Goal: Task Accomplishment & Management: Manage account settings

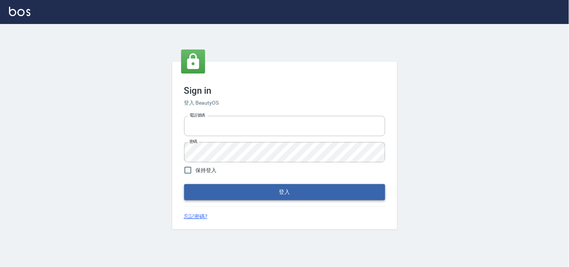
type input "28262585"
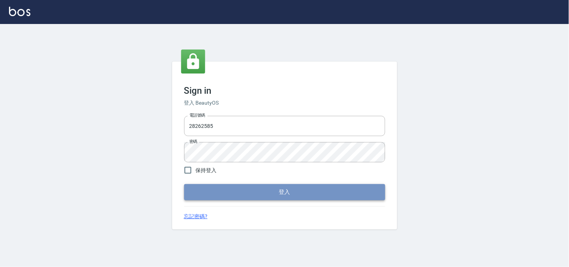
click at [272, 199] on button "登入" at bounding box center [284, 192] width 201 height 16
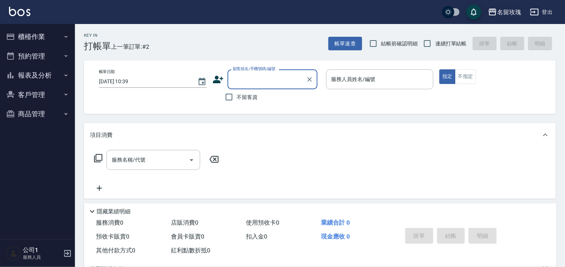
click at [510, 13] on div "名留玫瑰" at bounding box center [509, 11] width 24 height 9
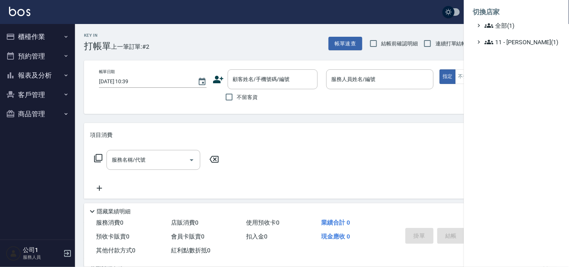
click at [391, 13] on div at bounding box center [284, 133] width 569 height 267
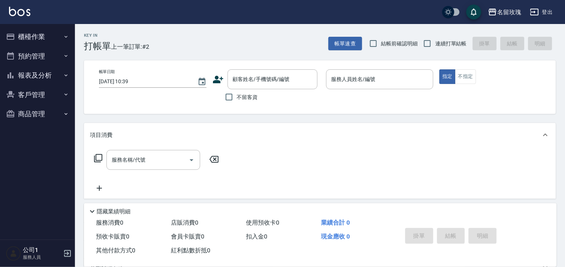
click at [540, 9] on button "登出" at bounding box center [541, 12] width 29 height 14
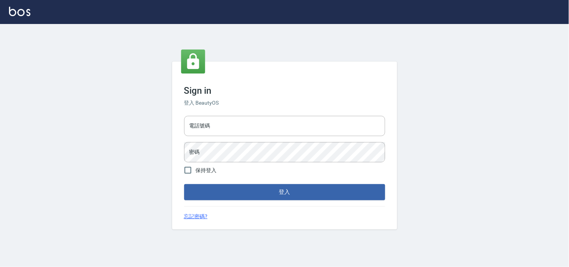
click at [199, 169] on span "保持登入" at bounding box center [206, 170] width 21 height 8
click at [196, 169] on input "保持登入" at bounding box center [188, 170] width 16 height 16
checkbox input "true"
click at [213, 124] on input "電話號碼" at bounding box center [284, 126] width 201 height 20
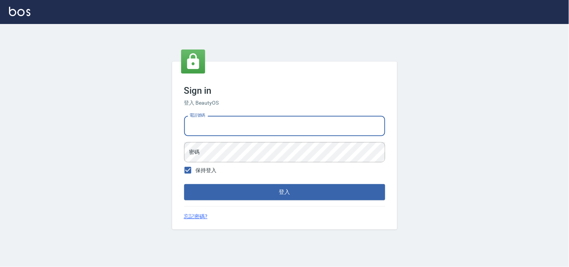
type input "28362778"
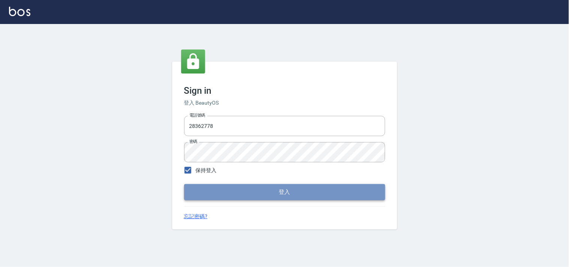
click at [304, 193] on button "登入" at bounding box center [284, 192] width 201 height 16
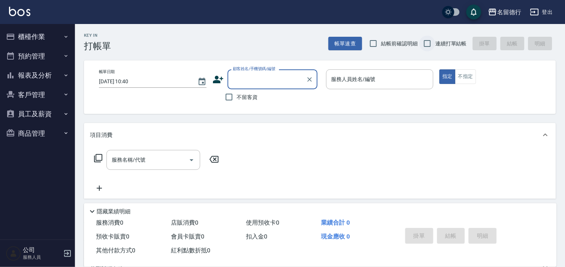
click at [410, 46] on span "結帳前確認明細" at bounding box center [399, 44] width 37 height 8
click at [381, 46] on input "結帳前確認明細" at bounding box center [374, 44] width 16 height 16
checkbox input "true"
click at [432, 43] on input "連續打單結帳" at bounding box center [427, 44] width 16 height 16
checkbox input "true"
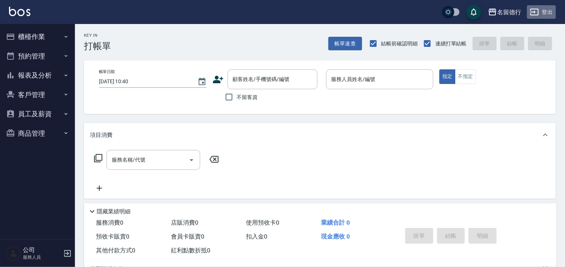
click at [548, 6] on button "登出" at bounding box center [541, 12] width 29 height 14
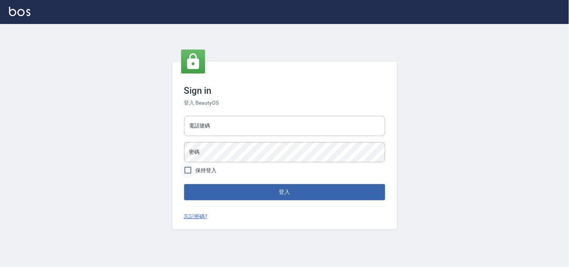
click at [191, 168] on input "保持登入" at bounding box center [188, 170] width 16 height 16
checkbox input "true"
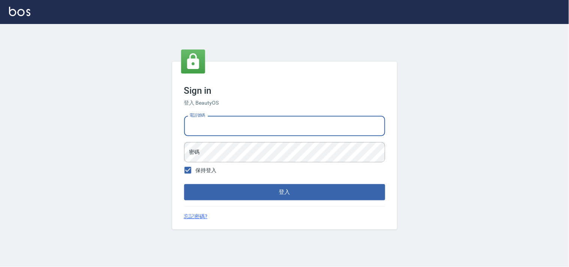
click at [210, 121] on input "電話號碼" at bounding box center [284, 126] width 201 height 20
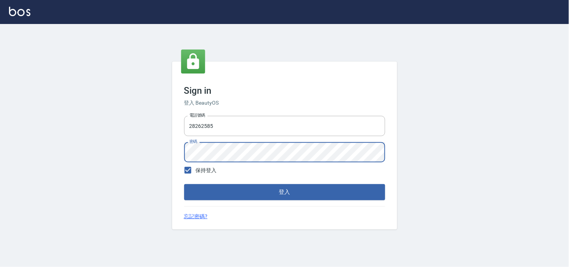
click at [184, 184] on button "登入" at bounding box center [284, 192] width 201 height 16
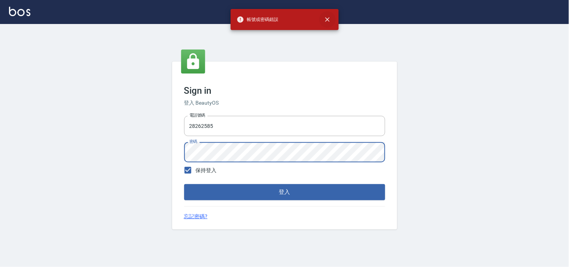
click at [325, 18] on icon "close" at bounding box center [327, 19] width 4 height 4
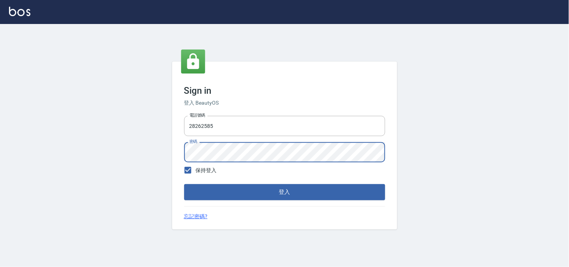
click at [76, 144] on div "Sign in 登入 BeautyOS 電話號碼 28262585 電話號碼 密碼 密碼 保持登入 登入 忘記密碼?" at bounding box center [284, 145] width 569 height 243
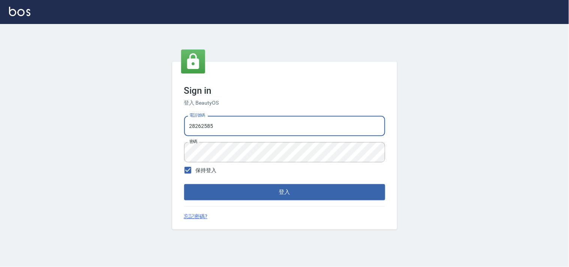
click at [212, 128] on input "28262585" at bounding box center [284, 126] width 201 height 20
type input "28362778"
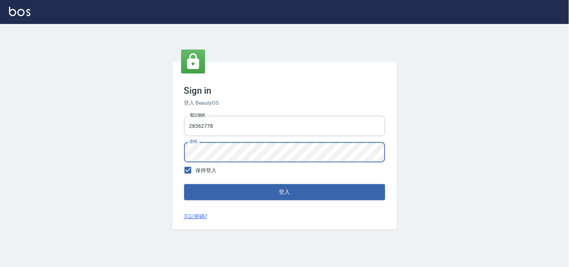
click at [150, 151] on div "Sign in 登入 BeautyOS 電話號碼 28362778 電話號碼 密碼 密碼 保持登入 登入 忘記密碼?" at bounding box center [284, 145] width 569 height 243
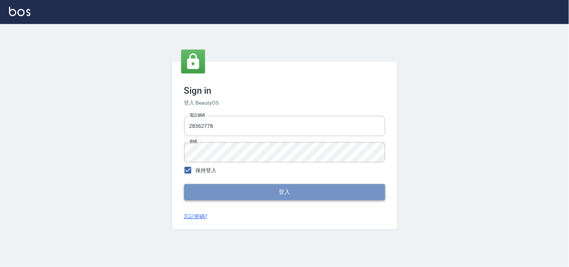
click at [297, 185] on button "登入" at bounding box center [284, 192] width 201 height 16
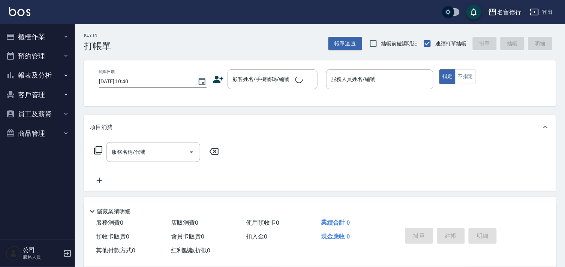
drag, startPoint x: 391, startPoint y: 41, endPoint x: 522, endPoint y: 13, distance: 133.7
click at [391, 41] on span "結帳前確認明細" at bounding box center [399, 44] width 37 height 8
click at [381, 41] on input "結帳前確認明細" at bounding box center [374, 44] width 16 height 16
checkbox input "true"
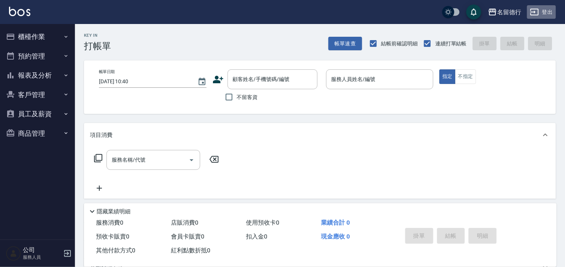
click at [538, 12] on icon "button" at bounding box center [534, 11] width 9 height 9
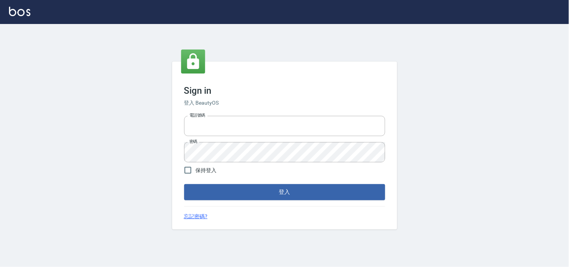
type input "28362778"
click at [202, 172] on span "保持登入" at bounding box center [206, 170] width 21 height 8
click at [196, 172] on input "保持登入" at bounding box center [188, 170] width 16 height 16
checkbox input "true"
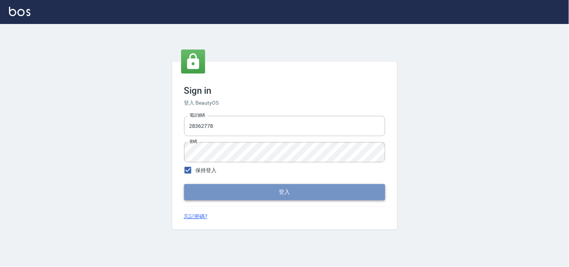
click at [285, 189] on button "登入" at bounding box center [284, 192] width 201 height 16
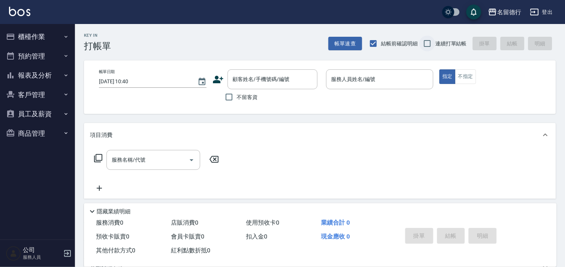
click at [433, 46] on input "連續打單結帳" at bounding box center [427, 44] width 16 height 16
checkbox input "true"
click at [243, 97] on span "不留客資" at bounding box center [247, 97] width 21 height 8
click at [237, 97] on input "不留客資" at bounding box center [229, 97] width 16 height 16
checkbox input "true"
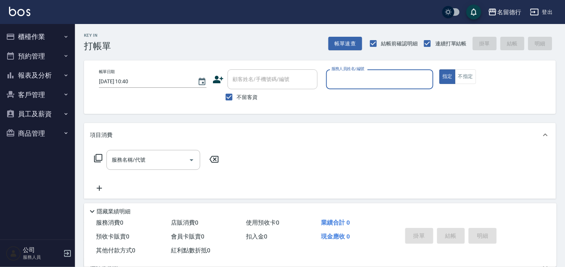
click at [63, 32] on button "櫃檯作業" at bounding box center [37, 36] width 69 height 19
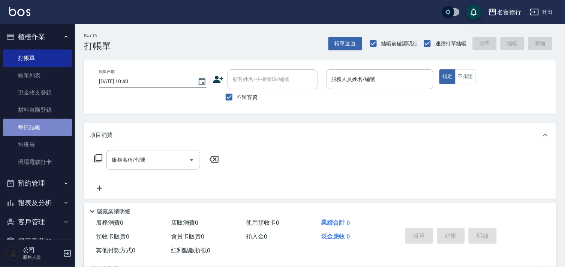
click at [44, 119] on link "每日結帳" at bounding box center [37, 127] width 69 height 17
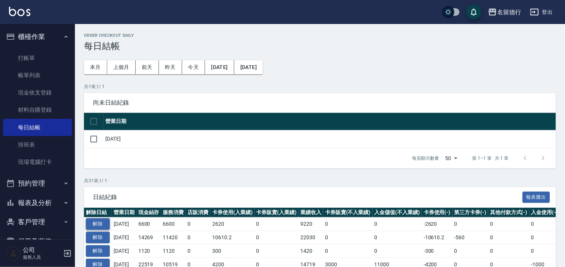
click at [109, 222] on button "解除" at bounding box center [98, 224] width 24 height 12
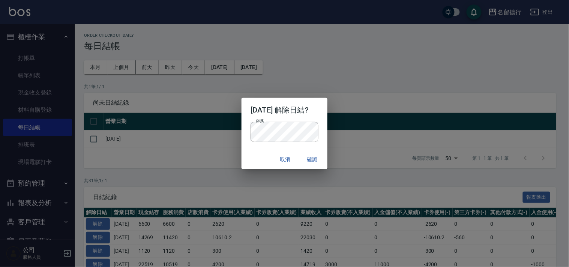
click at [250, 147] on div "密碼 密碼" at bounding box center [283, 136] width 85 height 28
click at [320, 159] on button "確認" at bounding box center [312, 160] width 24 height 14
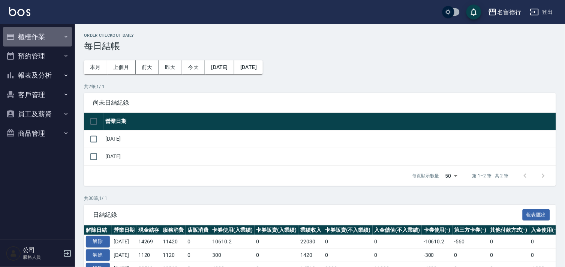
click at [34, 40] on button "櫃檯作業" at bounding box center [37, 36] width 69 height 19
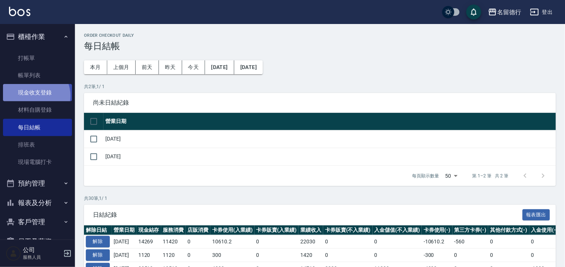
click at [34, 96] on link "現金收支登錄" at bounding box center [37, 92] width 69 height 17
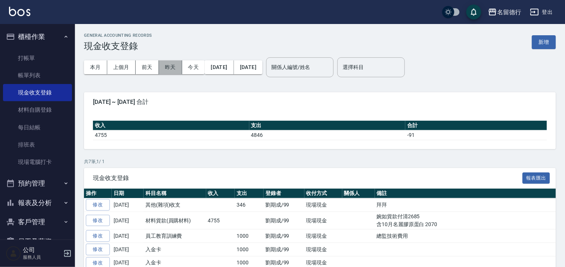
click at [160, 72] on button "昨天" at bounding box center [170, 67] width 23 height 14
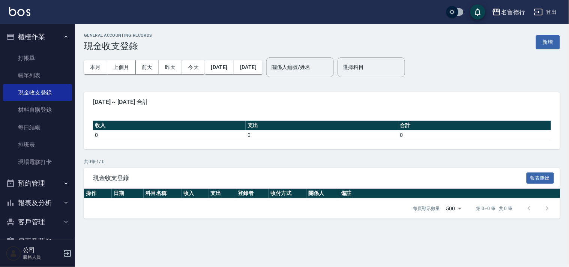
click at [550, 33] on div "GENERAL ACCOUNTING RECORDS 現金收支登錄 新增" at bounding box center [322, 42] width 476 height 18
click at [551, 36] on button "新增" at bounding box center [548, 42] width 24 height 14
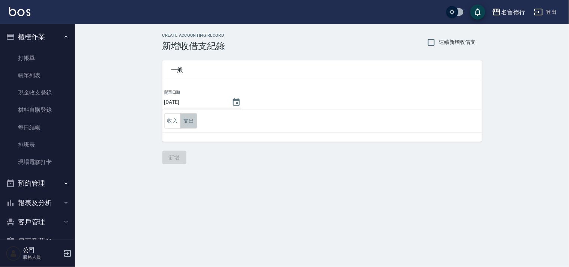
click at [194, 120] on button "支出" at bounding box center [188, 120] width 17 height 15
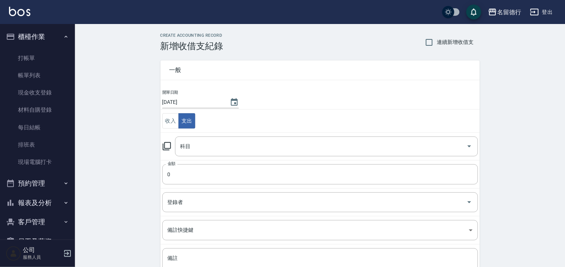
click at [169, 148] on icon at bounding box center [167, 146] width 8 height 8
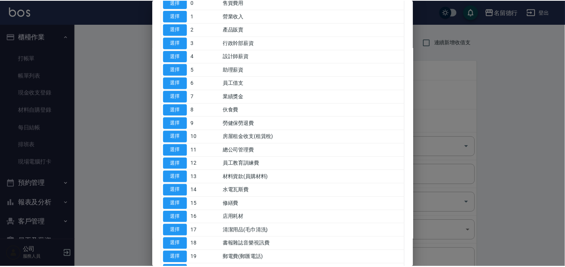
scroll to position [83, 0]
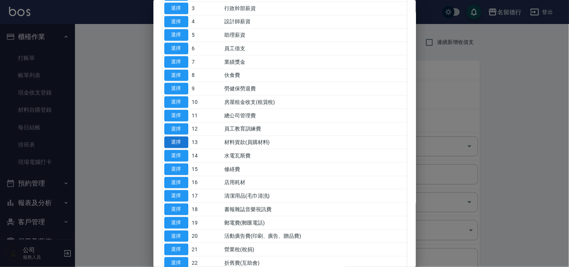
click at [174, 144] on button "選擇" at bounding box center [176, 142] width 24 height 12
type input "13 材料貨款(員購材料)"
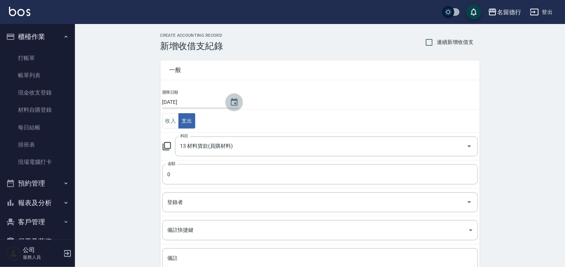
click at [232, 107] on button "Choose date, selected date is 2025-10-09" at bounding box center [234, 102] width 18 height 18
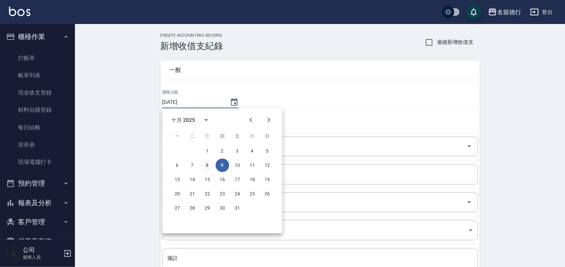
click at [204, 164] on button "8" at bounding box center [207, 165] width 13 height 13
type input "2025/10/08"
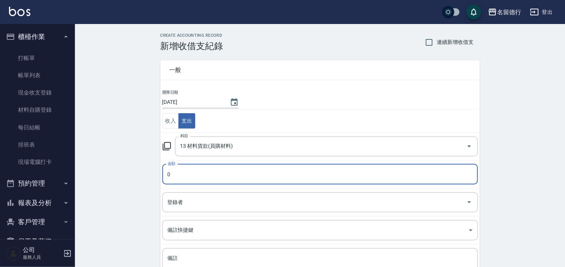
click at [198, 178] on input "0" at bounding box center [320, 174] width 316 height 20
type input "4200"
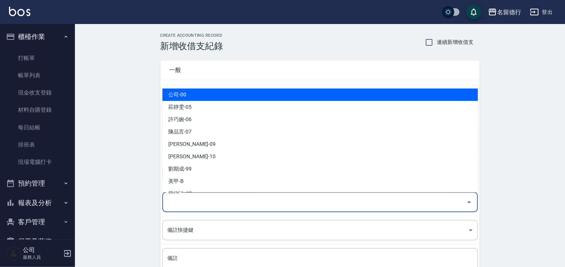
click at [190, 198] on input "登錄者" at bounding box center [315, 202] width 298 height 13
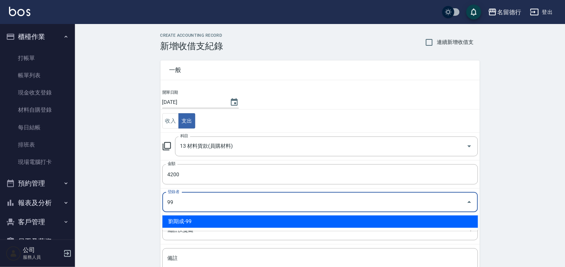
type input "劉期成-99"
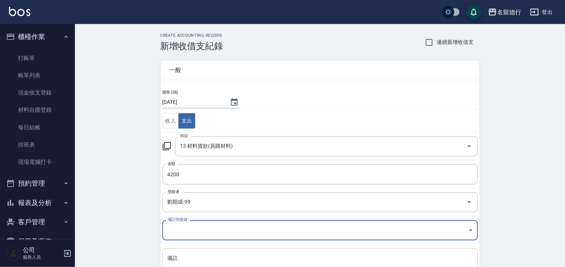
click at [226, 256] on textarea "備註" at bounding box center [320, 267] width 305 height 25
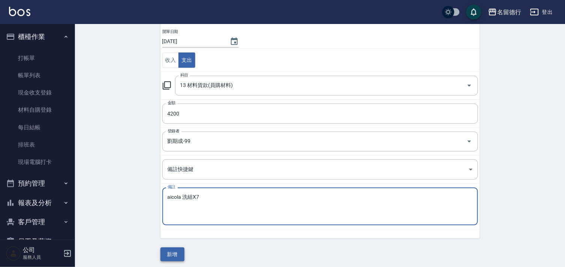
scroll to position [64, 0]
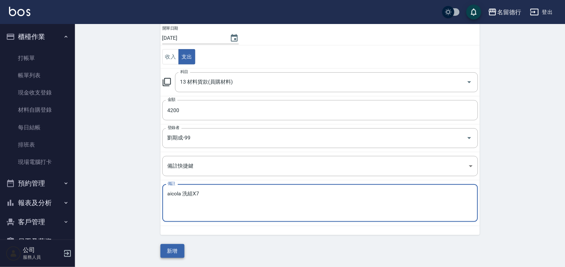
type textarea "aicola 洗組X7"
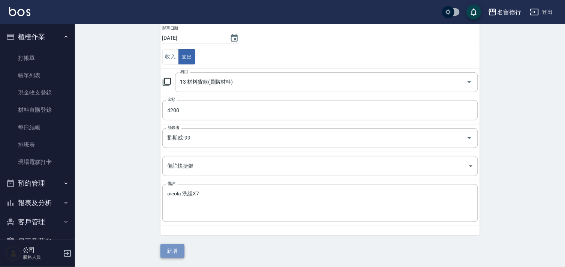
click at [169, 252] on button "新增" at bounding box center [172, 251] width 24 height 14
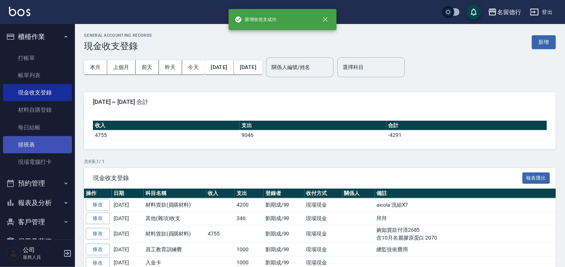
click at [43, 130] on link "每日結帳" at bounding box center [37, 127] width 69 height 17
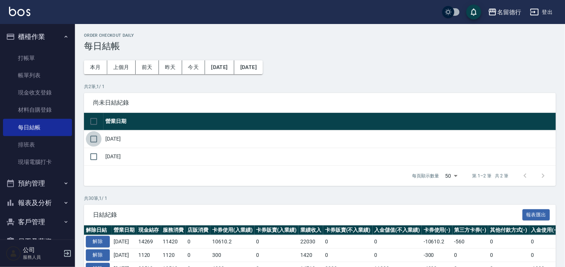
drag, startPoint x: 99, startPoint y: 141, endPoint x: 112, endPoint y: 142, distance: 13.2
click at [99, 141] on input "checkbox" at bounding box center [94, 139] width 16 height 16
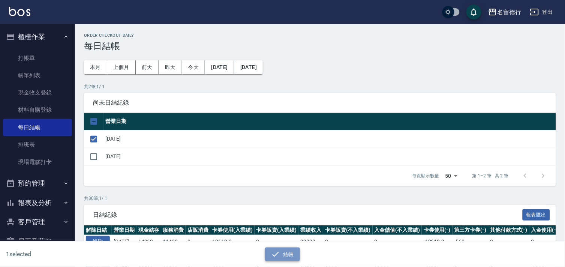
click at [295, 254] on button "結帳" at bounding box center [282, 254] width 35 height 14
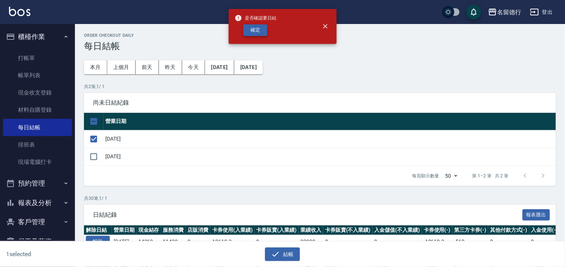
click at [257, 27] on button "確定" at bounding box center [255, 30] width 24 height 12
checkbox input "false"
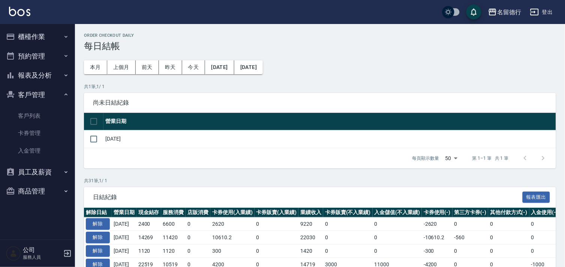
click at [33, 92] on button "客戶管理" at bounding box center [37, 94] width 69 height 19
click at [33, 72] on button "報表及分析" at bounding box center [37, 75] width 69 height 19
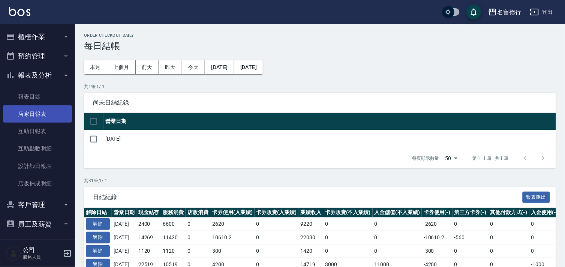
click at [34, 118] on link "店家日報表" at bounding box center [37, 113] width 69 height 17
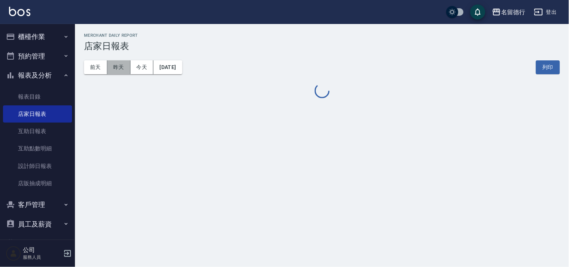
click at [126, 65] on button "昨天" at bounding box center [118, 67] width 23 height 14
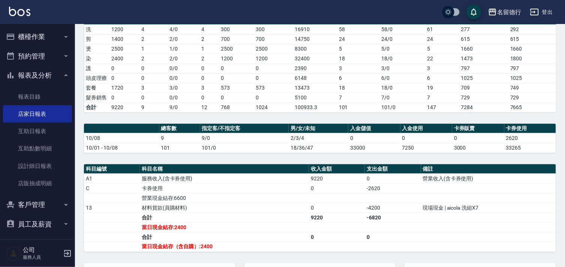
scroll to position [125, 0]
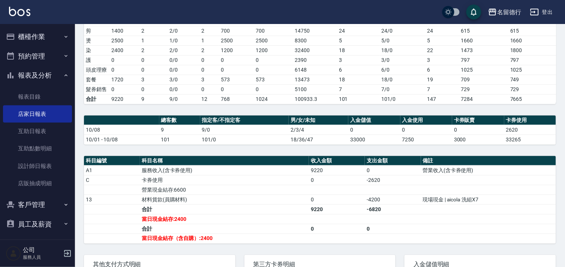
click at [33, 36] on button "櫃檯作業" at bounding box center [37, 36] width 69 height 19
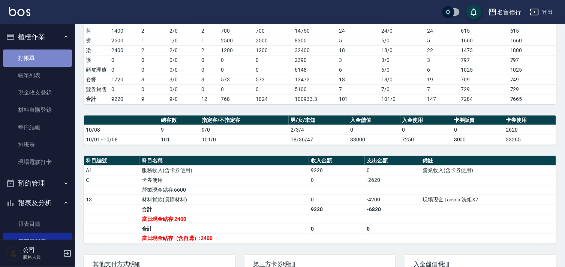
click at [44, 64] on link "打帳單" at bounding box center [37, 57] width 69 height 17
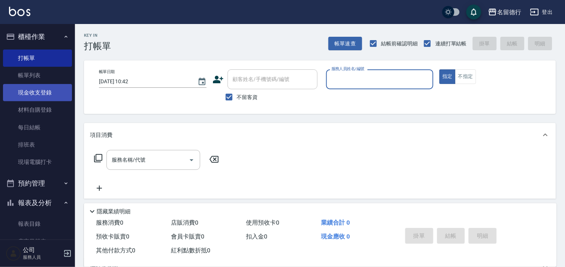
click at [49, 100] on link "現金收支登錄" at bounding box center [37, 92] width 69 height 17
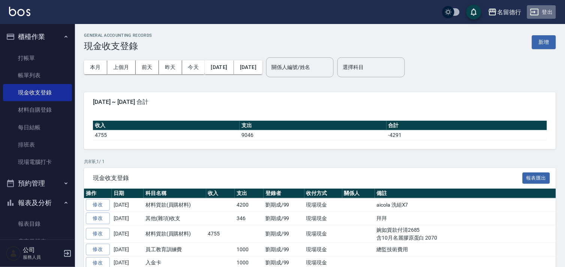
click at [551, 13] on button "登出" at bounding box center [541, 12] width 29 height 14
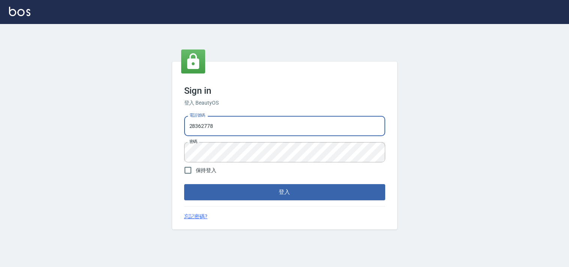
click at [252, 124] on input "28362778" at bounding box center [284, 126] width 201 height 20
drag, startPoint x: 0, startPoint y: 0, endPoint x: 108, endPoint y: 114, distance: 157.0
click at [108, 114] on div "Sign in 登入 BeautyOS 電話號碼 [PHONE_NUMBER] 電話號碼 密碼 密碼 保持登入 登入 忘記密碼?" at bounding box center [284, 145] width 569 height 243
type input "0955582961"
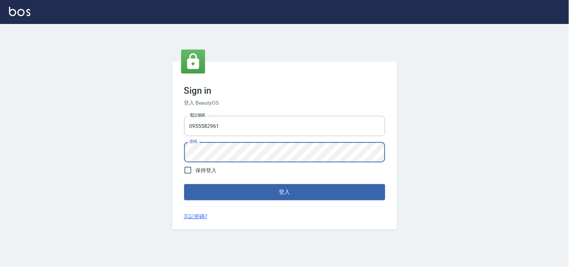
click at [167, 148] on div "Sign in 登入 BeautyOS 電話號碼 [PHONE_NUMBER] 電話號碼 密碼 密碼 保持登入 登入 忘記密碼?" at bounding box center [284, 145] width 569 height 243
click at [184, 184] on button "登入" at bounding box center [284, 192] width 201 height 16
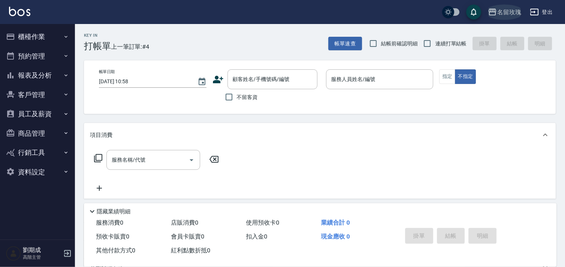
click at [506, 12] on div "名留玫瑰" at bounding box center [509, 11] width 24 height 9
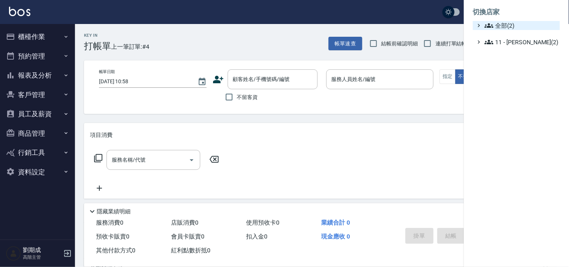
click at [493, 29] on icon at bounding box center [488, 25] width 9 height 9
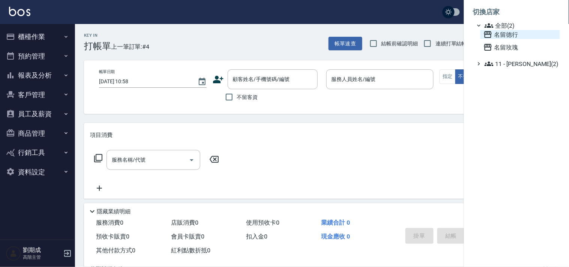
click at [497, 36] on span "名留德行" at bounding box center [519, 34] width 73 height 9
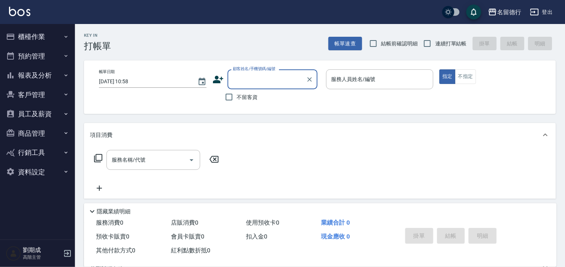
click at [15, 38] on button "櫃檯作業" at bounding box center [37, 36] width 69 height 19
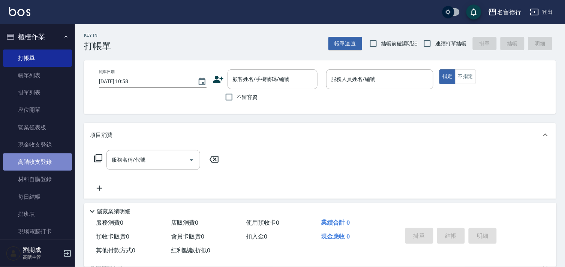
click at [42, 167] on link "高階收支登錄" at bounding box center [37, 161] width 69 height 17
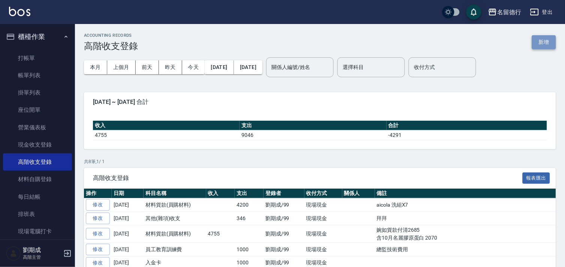
click at [542, 42] on button "新增" at bounding box center [544, 42] width 24 height 14
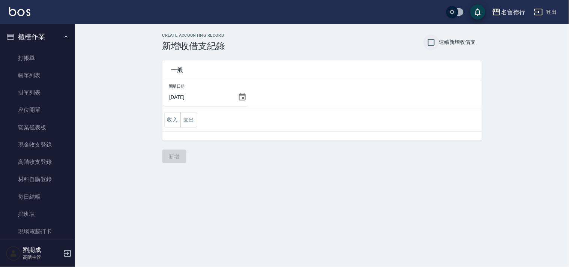
click at [430, 48] on input "連續新增收借支" at bounding box center [431, 42] width 16 height 16
checkbox input "true"
click at [234, 102] on div "[DATE]" at bounding box center [205, 97] width 82 height 20
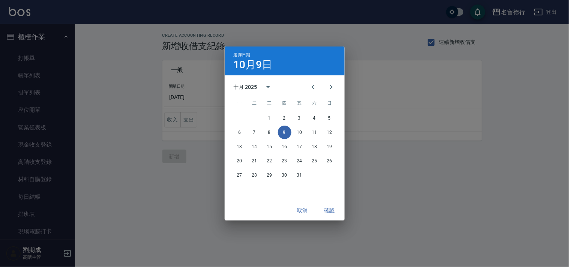
click at [235, 99] on span "一" at bounding box center [239, 103] width 13 height 15
click at [309, 84] on icon "Previous month" at bounding box center [313, 86] width 9 height 9
click at [249, 174] on button "30" at bounding box center [254, 174] width 13 height 13
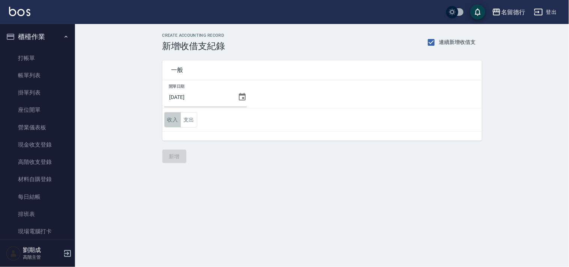
click at [166, 115] on button "收入" at bounding box center [172, 119] width 17 height 15
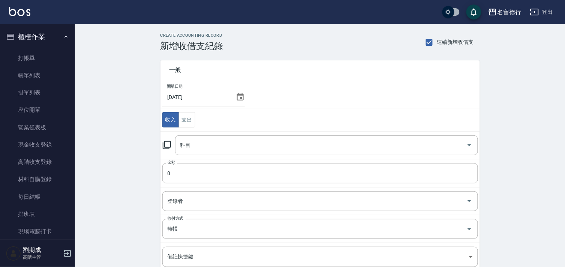
click at [168, 146] on icon at bounding box center [166, 145] width 9 height 9
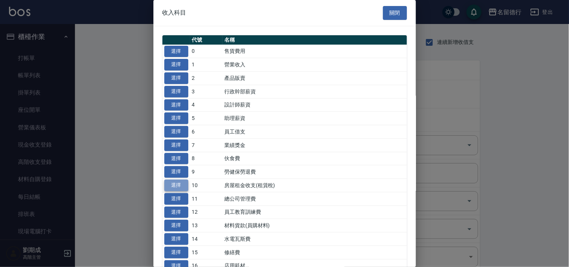
click at [164, 184] on button "選擇" at bounding box center [176, 186] width 24 height 12
type input "10 房屋租金收支(租賃稅)"
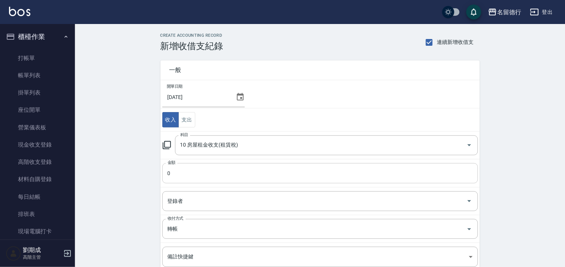
click at [179, 179] on input "0" at bounding box center [320, 173] width 316 height 20
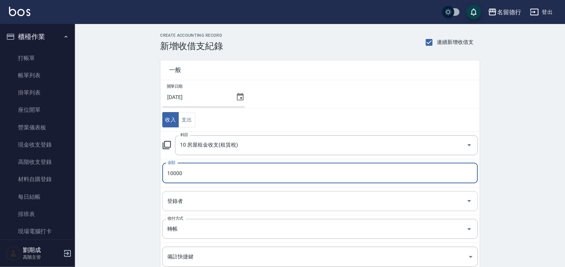
type input "10000"
click at [204, 205] on input "登錄者" at bounding box center [315, 201] width 298 height 13
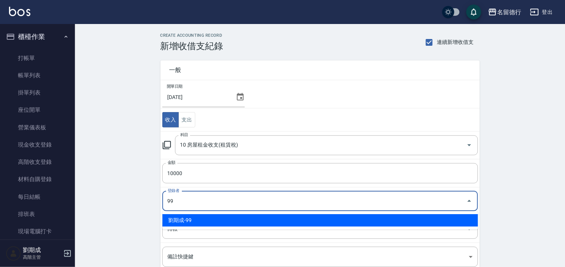
type input "劉期成-99"
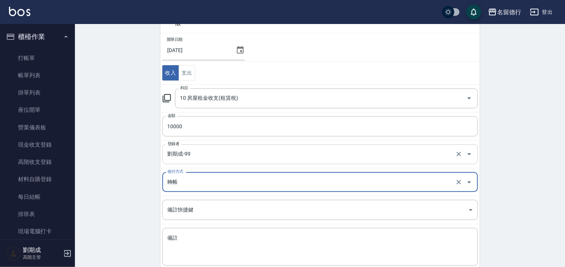
scroll to position [91, 0]
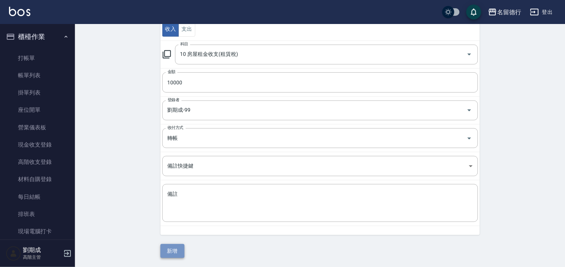
click at [183, 256] on button "新增" at bounding box center [172, 251] width 24 height 14
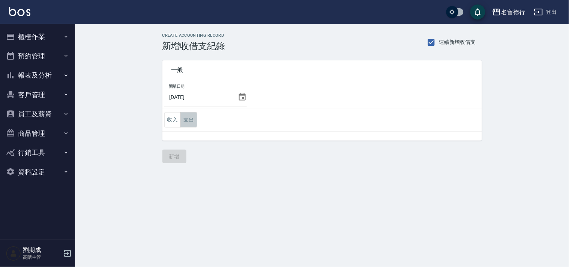
click at [184, 118] on button "支出" at bounding box center [188, 119] width 17 height 15
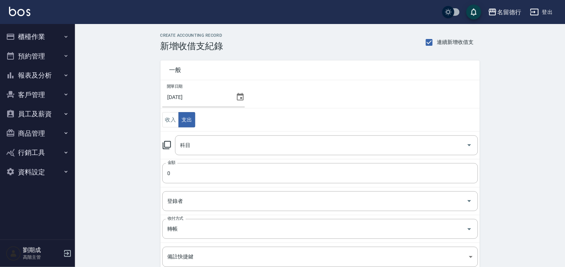
click at [114, 95] on div "CREATE ACCOUNTING RECORD 新增收借支紀錄 連續新增收借支 一般 開單日期 [DATE] 收入 支出 科目 科目 金額 0 金額 登錄者…" at bounding box center [320, 191] width 490 height 334
click at [50, 38] on button "櫃檯作業" at bounding box center [37, 36] width 69 height 19
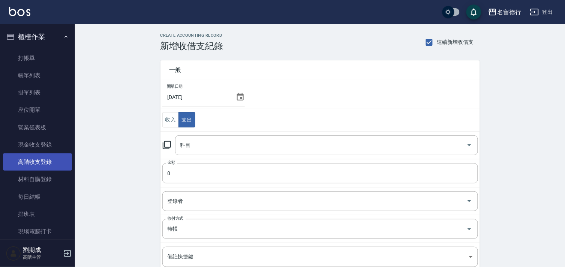
drag, startPoint x: 43, startPoint y: 163, endPoint x: 53, endPoint y: 159, distance: 10.9
click at [43, 163] on link "高階收支登錄" at bounding box center [37, 161] width 69 height 17
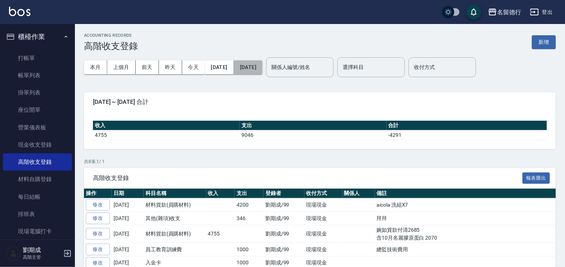
click at [262, 69] on button "[DATE]" at bounding box center [248, 67] width 28 height 14
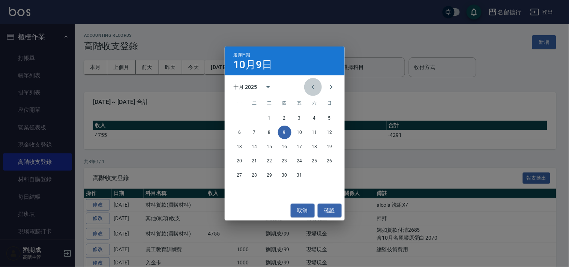
click at [308, 88] on button "Previous month" at bounding box center [313, 87] width 18 height 18
click at [255, 175] on button "30" at bounding box center [254, 174] width 13 height 13
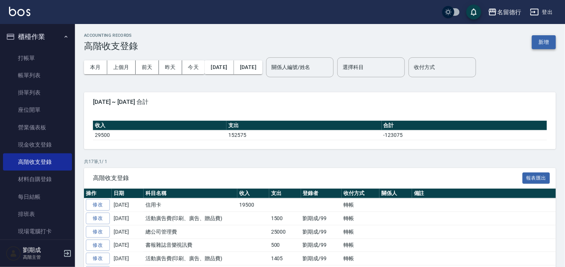
click at [549, 44] on button "新增" at bounding box center [544, 42] width 24 height 14
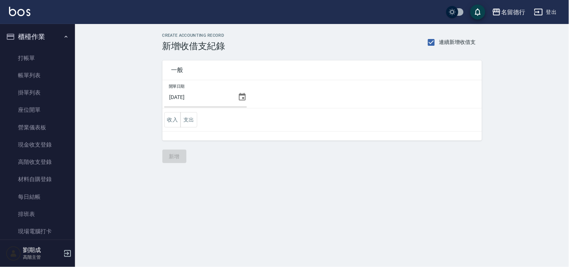
click at [245, 94] on td "開單日期 2025/10/09" at bounding box center [321, 94] width 319 height 28
click at [238, 98] on icon at bounding box center [242, 97] width 9 height 9
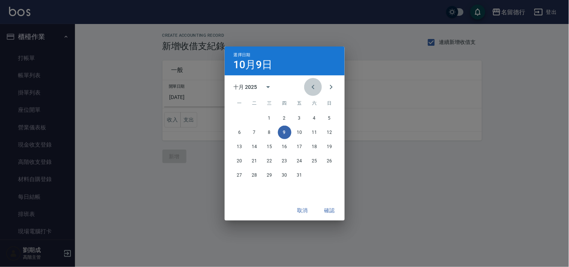
click at [310, 88] on icon "Previous month" at bounding box center [313, 86] width 9 height 9
click at [250, 172] on button "30" at bounding box center [254, 174] width 13 height 13
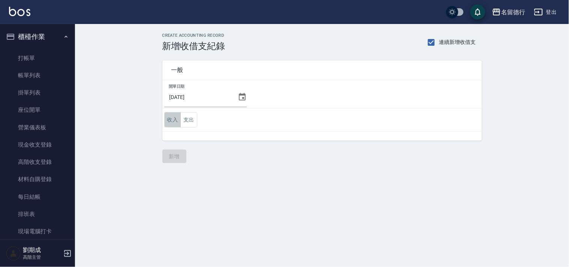
click at [176, 118] on button "收入" at bounding box center [172, 119] width 17 height 15
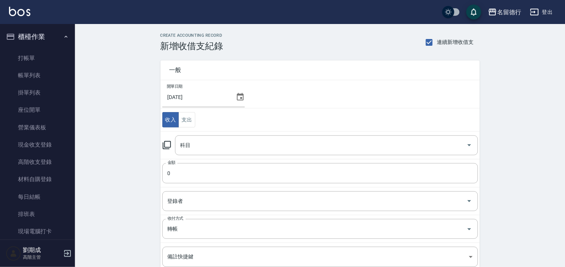
click at [169, 145] on icon at bounding box center [166, 145] width 9 height 9
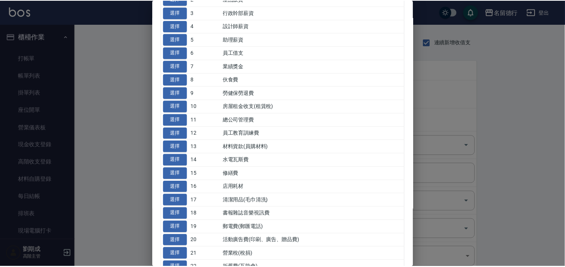
scroll to position [166, 0]
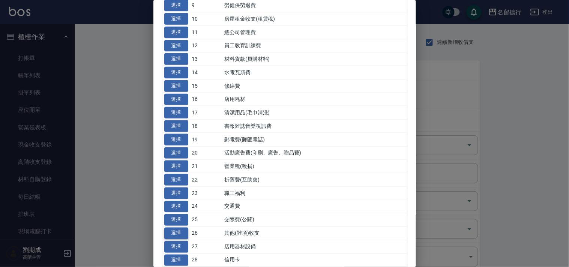
click at [173, 233] on button "選擇" at bounding box center [176, 234] width 24 height 12
type input "26 其他(雜項)收支"
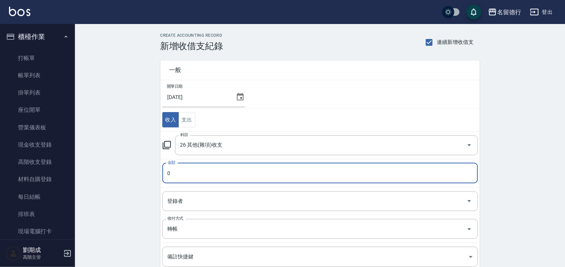
click at [186, 179] on input "0" at bounding box center [320, 173] width 316 height 20
type input "19500"
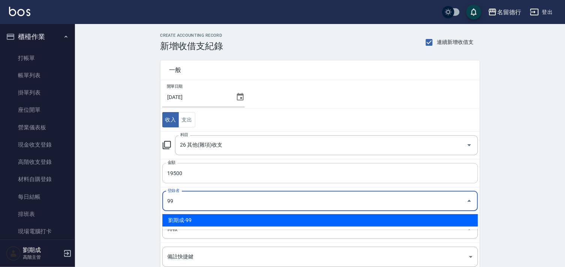
type input "劉期成-99"
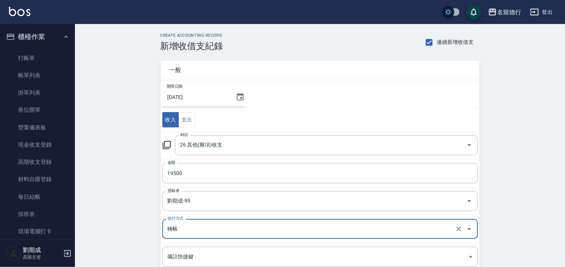
scroll to position [91, 0]
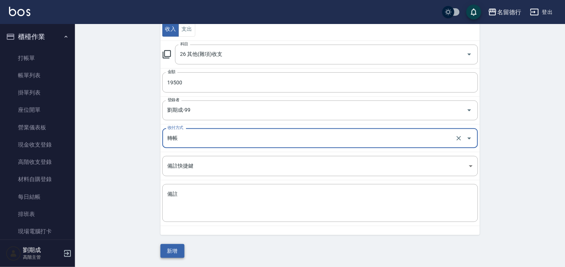
click at [183, 252] on button "新增" at bounding box center [172, 251] width 24 height 14
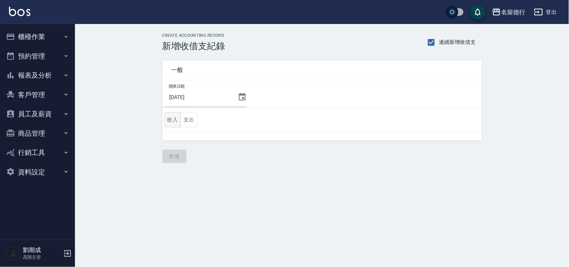
click at [177, 118] on button "收入" at bounding box center [172, 119] width 17 height 15
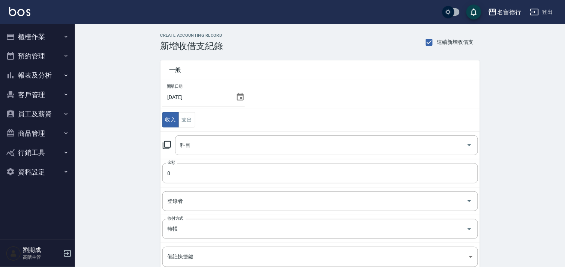
click at [170, 144] on icon at bounding box center [167, 145] width 8 height 8
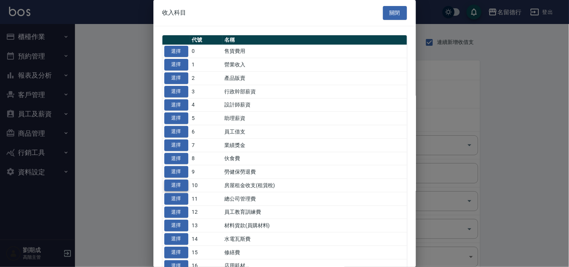
click at [177, 184] on button "選擇" at bounding box center [176, 186] width 24 height 12
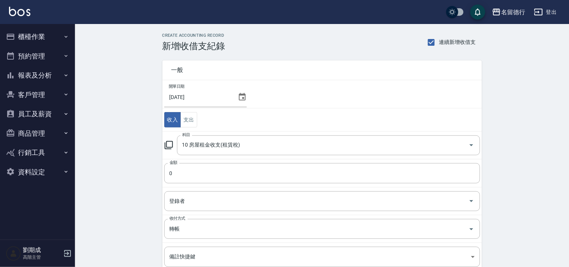
type input "10 房屋租金收支(租賃稅)"
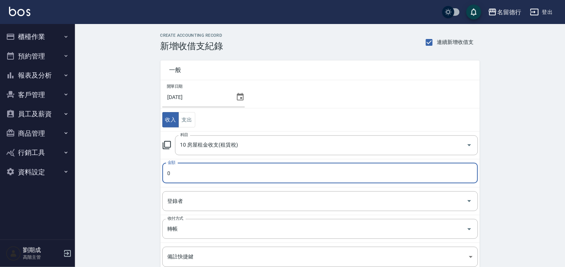
click at [177, 177] on input "0" at bounding box center [320, 173] width 316 height 20
type input "10000"
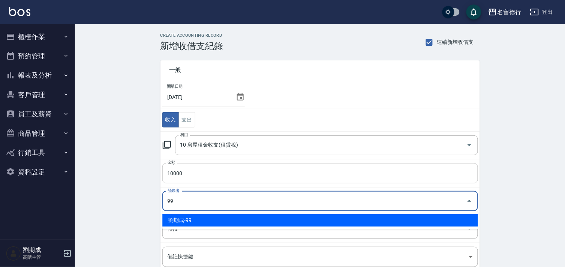
type input "劉期成-99"
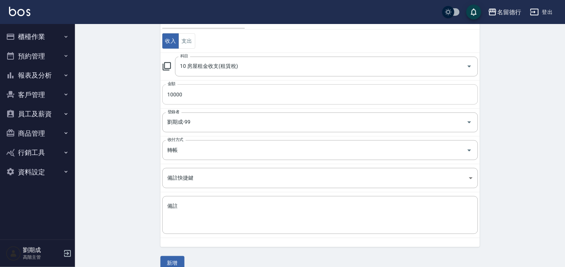
scroll to position [91, 0]
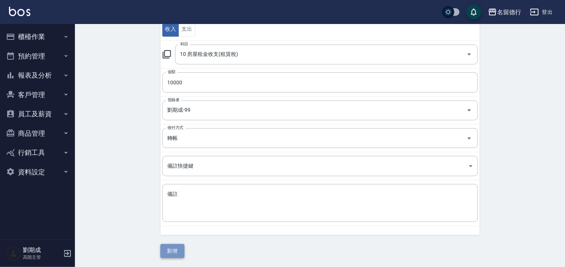
click at [166, 248] on button "新增" at bounding box center [172, 251] width 24 height 14
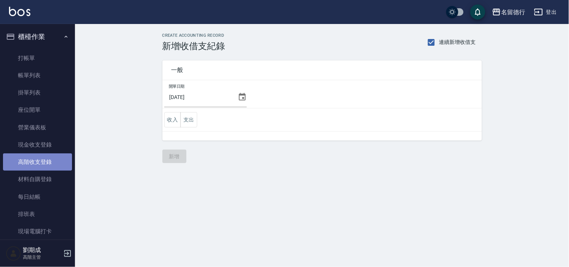
click at [47, 157] on link "高階收支登錄" at bounding box center [37, 161] width 69 height 17
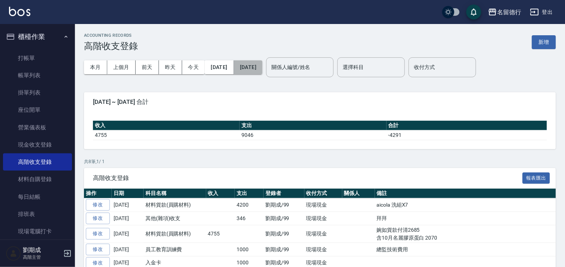
click at [262, 67] on button "[DATE]" at bounding box center [248, 67] width 28 height 14
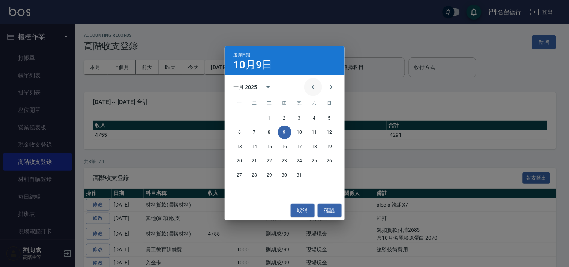
click at [304, 88] on button "Previous month" at bounding box center [313, 87] width 18 height 18
click at [256, 175] on button "30" at bounding box center [254, 174] width 13 height 13
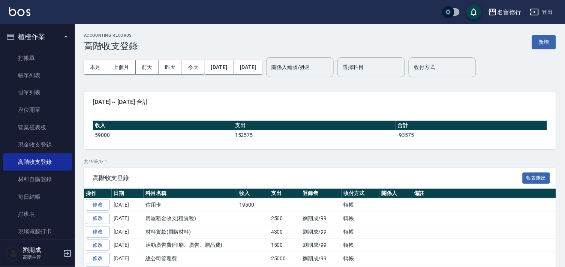
click at [540, 13] on button "登出" at bounding box center [541, 12] width 29 height 14
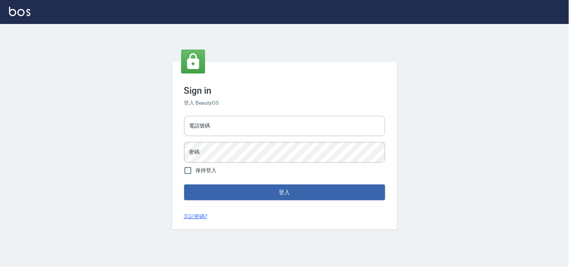
type input "28362778"
click at [203, 171] on span "保持登入" at bounding box center [206, 170] width 21 height 8
click at [196, 171] on input "保持登入" at bounding box center [188, 170] width 16 height 16
checkbox input "true"
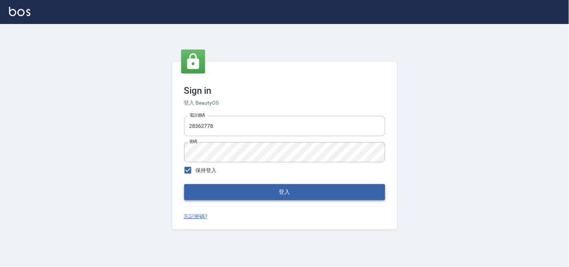
click at [277, 189] on button "登入" at bounding box center [284, 192] width 201 height 16
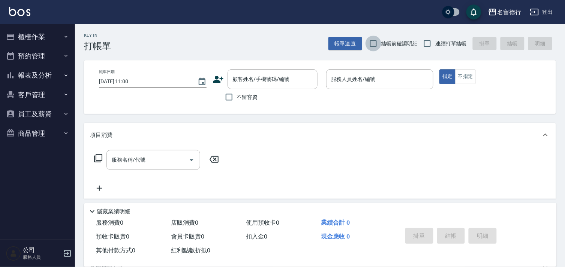
click at [376, 49] on input "結帳前確認明細" at bounding box center [374, 44] width 16 height 16
checkbox input "true"
click at [439, 43] on span "連續打單結帳" at bounding box center [450, 44] width 31 height 8
click at [435, 43] on input "連續打單結帳" at bounding box center [427, 44] width 16 height 16
checkbox input "true"
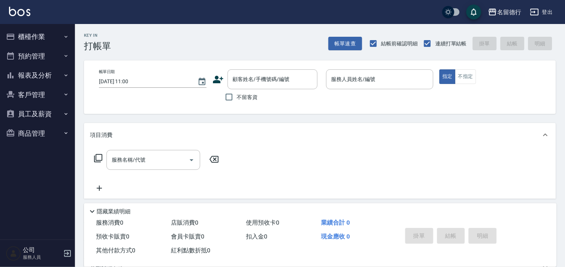
click at [244, 96] on span "不留客資" at bounding box center [247, 97] width 21 height 8
click at [237, 96] on input "不留客資" at bounding box center [229, 97] width 16 height 16
checkbox input "true"
